Goal: Information Seeking & Learning: Learn about a topic

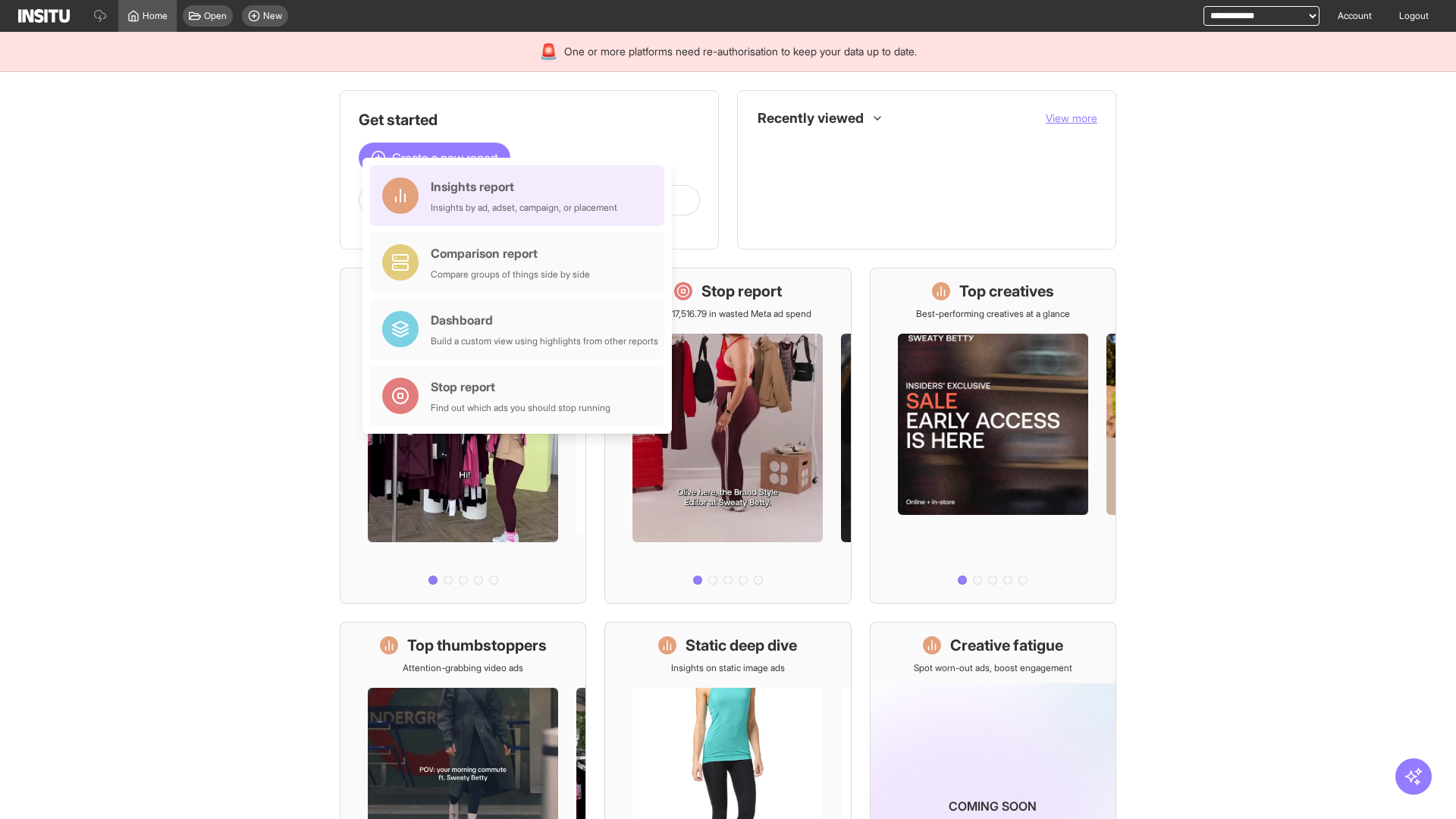
click at [521, 196] on div "Insights report Insights by ad, adset, campaign, or placement" at bounding box center [524, 196] width 187 height 37
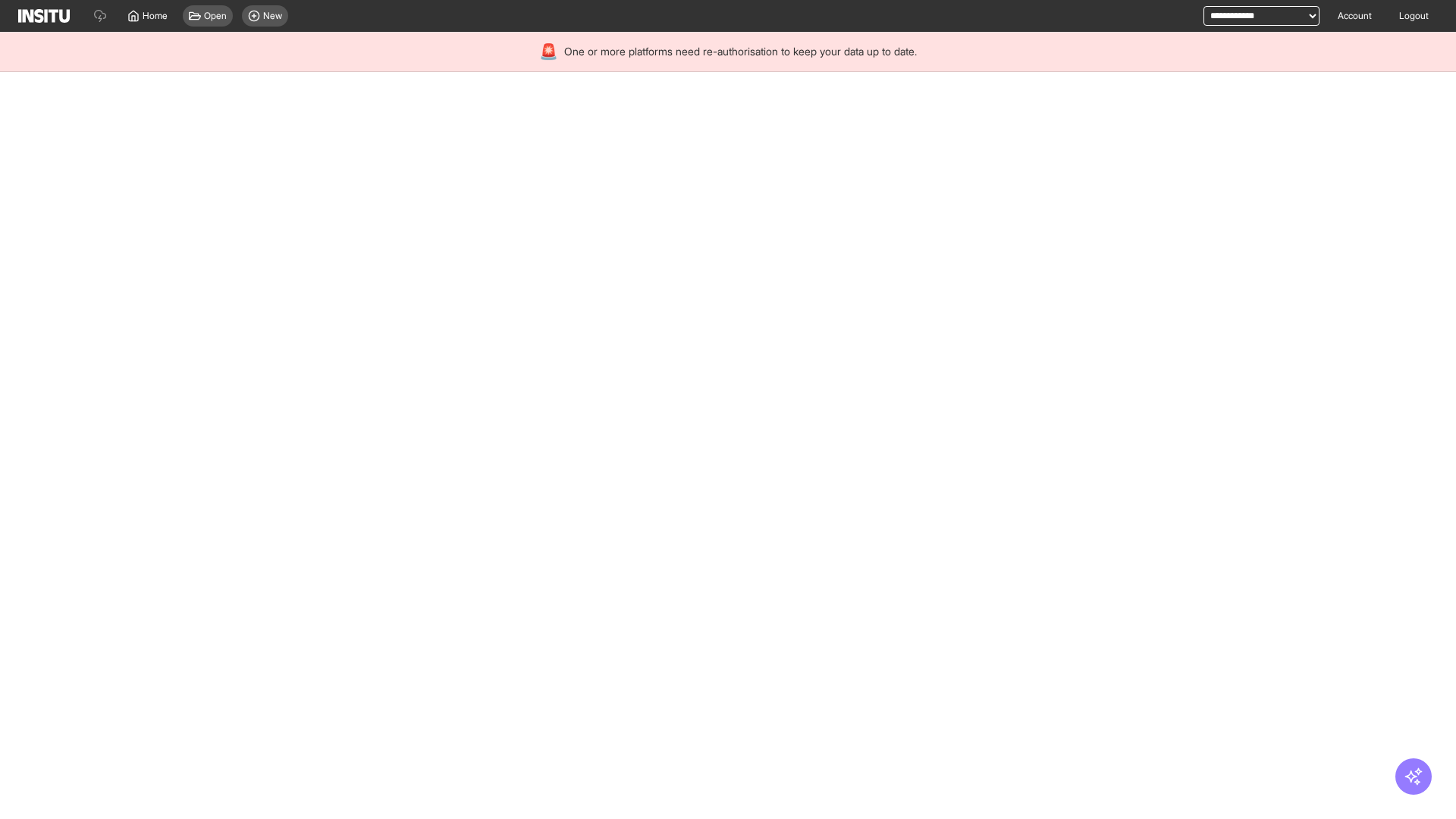
select select "**"
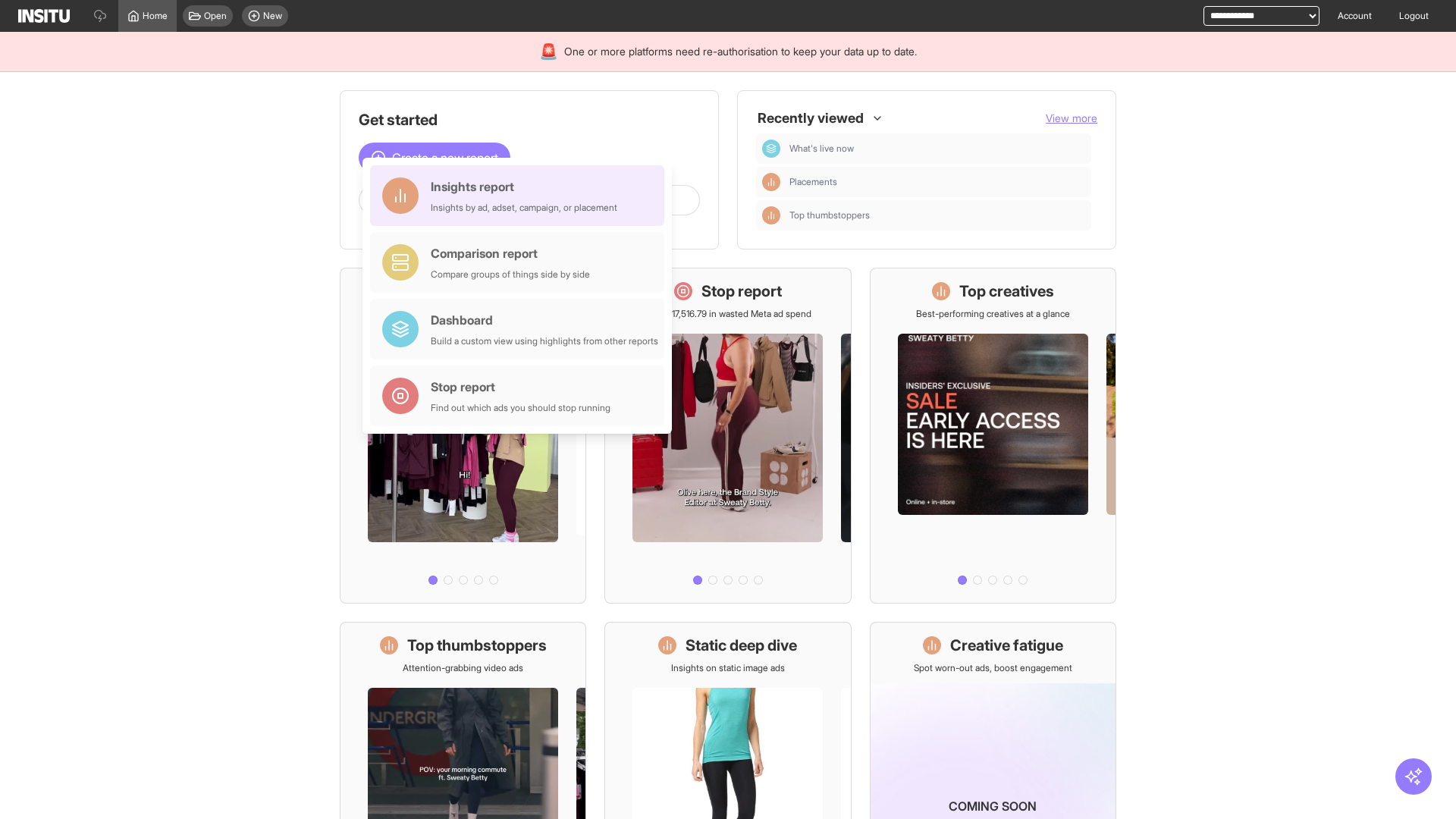
click at [521, 196] on div "Insights report Insights by ad, adset, campaign, or placement" at bounding box center [524, 196] width 187 height 37
